Goal: Find specific page/section: Find specific page/section

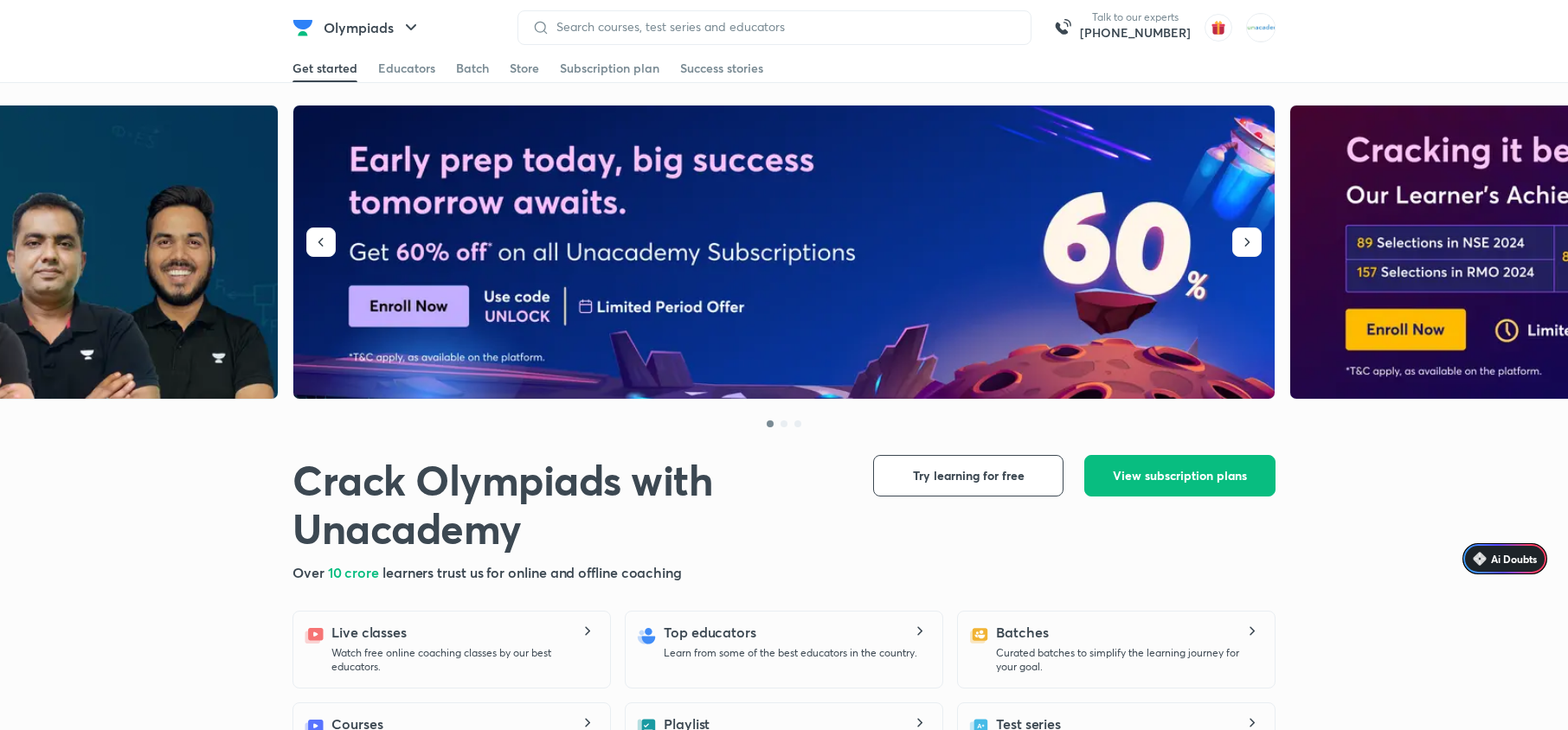
click at [1248, 33] on img at bounding box center [1261, 28] width 30 height 30
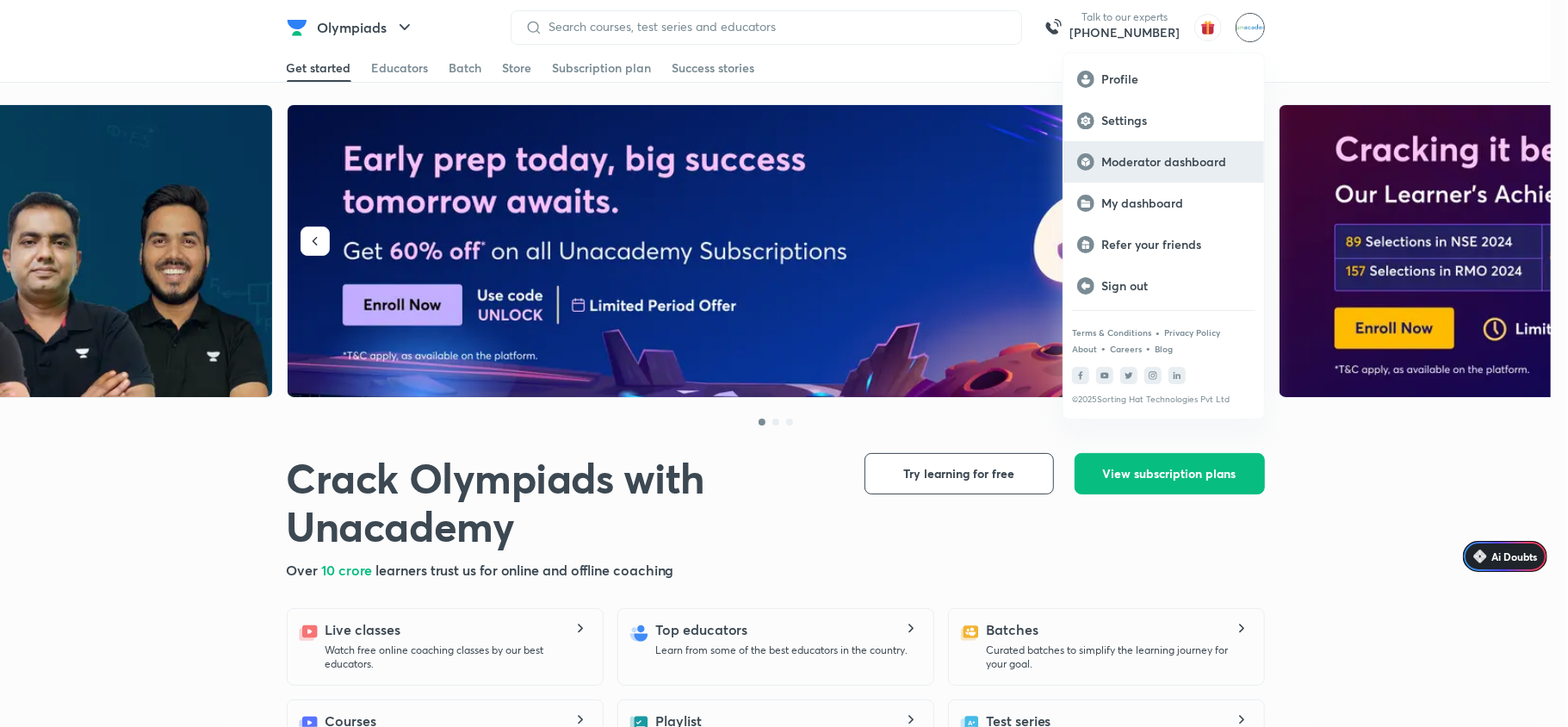
click at [1152, 160] on p "Moderator dashboard" at bounding box center [1176, 162] width 149 height 16
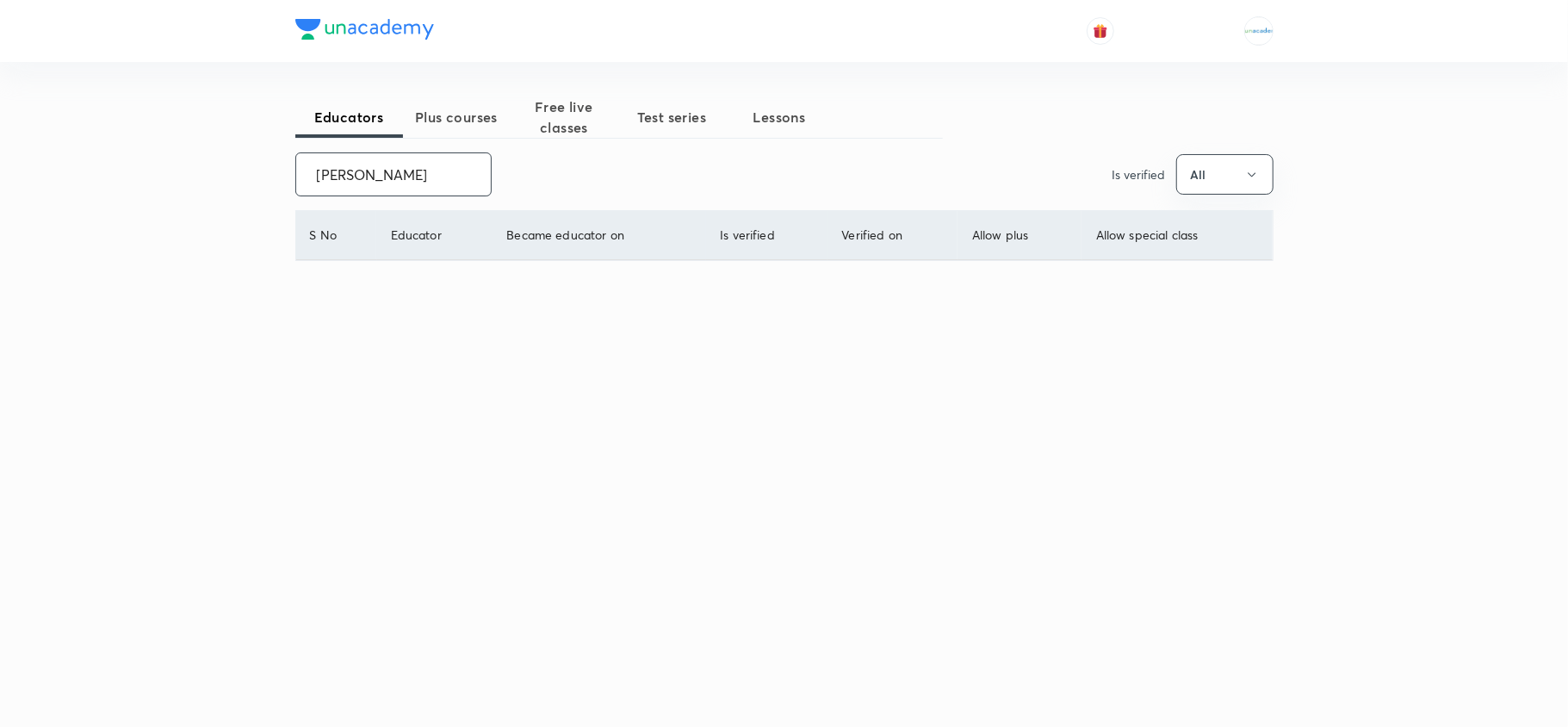
type input "satpal singh"
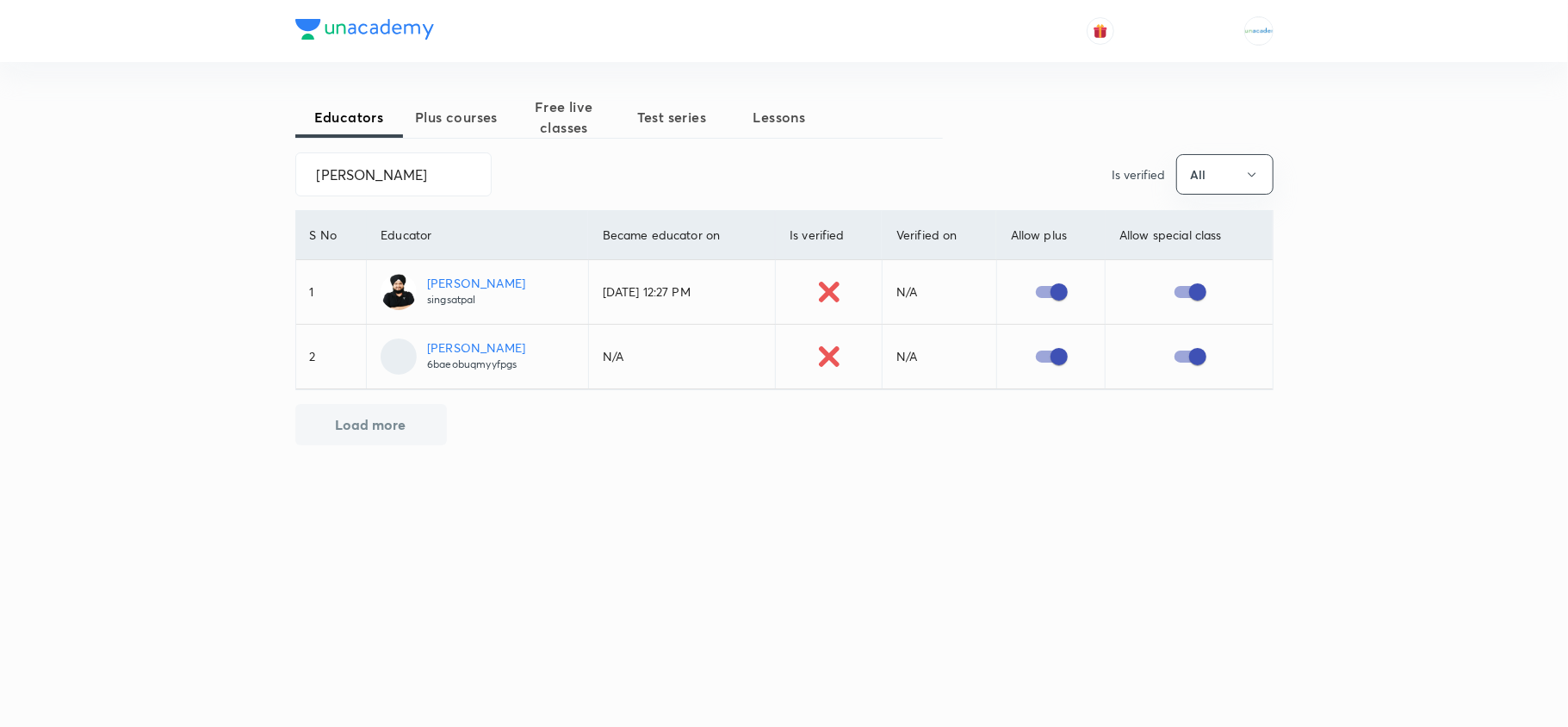
click at [458, 287] on p "Satpal Singh" at bounding box center [476, 283] width 98 height 18
